Goal: Information Seeking & Learning: Compare options

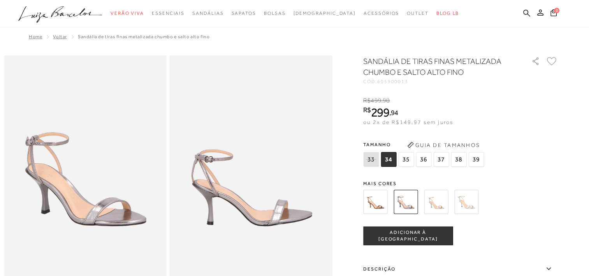
click at [477, 205] on img at bounding box center [466, 202] width 24 height 24
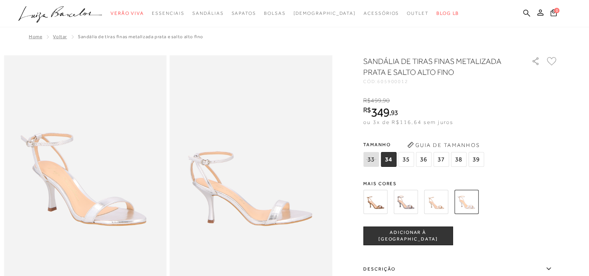
click at [407, 202] on img at bounding box center [406, 202] width 24 height 24
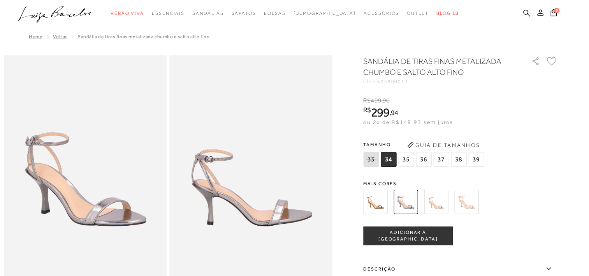
click at [374, 206] on img at bounding box center [375, 202] width 24 height 24
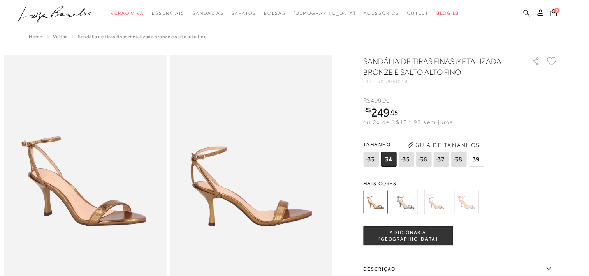
click at [406, 203] on img at bounding box center [406, 202] width 24 height 24
